Goal: Task Accomplishment & Management: Use online tool/utility

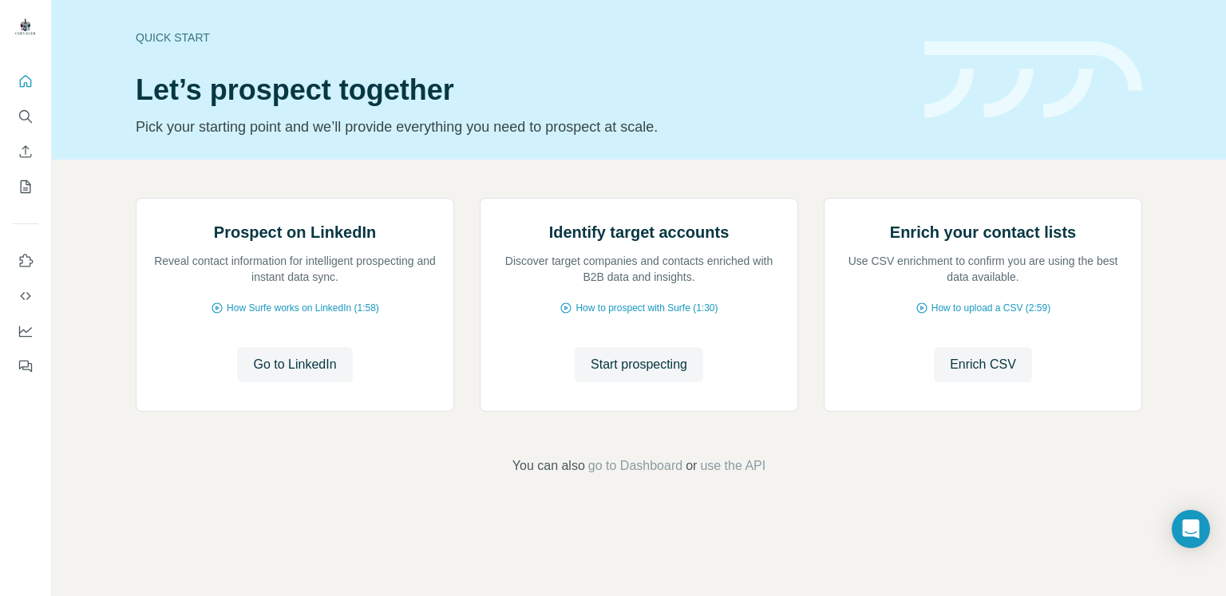
scroll to position [58, 0]
click at [616, 374] on span "Start prospecting" at bounding box center [639, 364] width 97 height 19
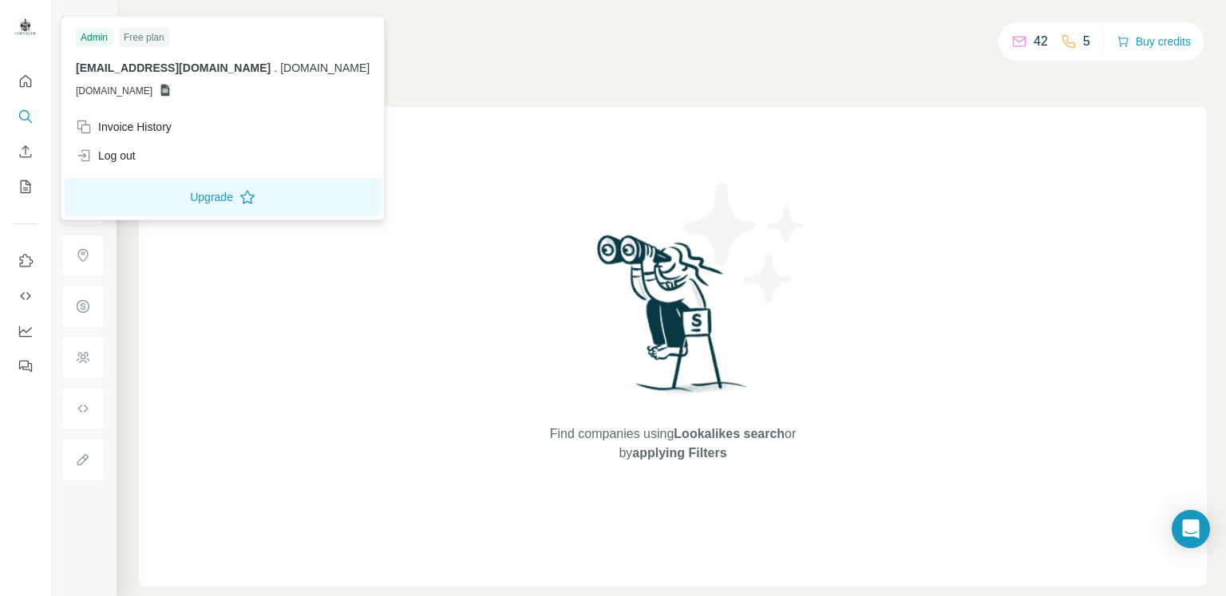
click at [121, 73] on span "info@reethaeuser.de" at bounding box center [173, 67] width 195 height 13
